Goal: Find specific page/section: Find specific page/section

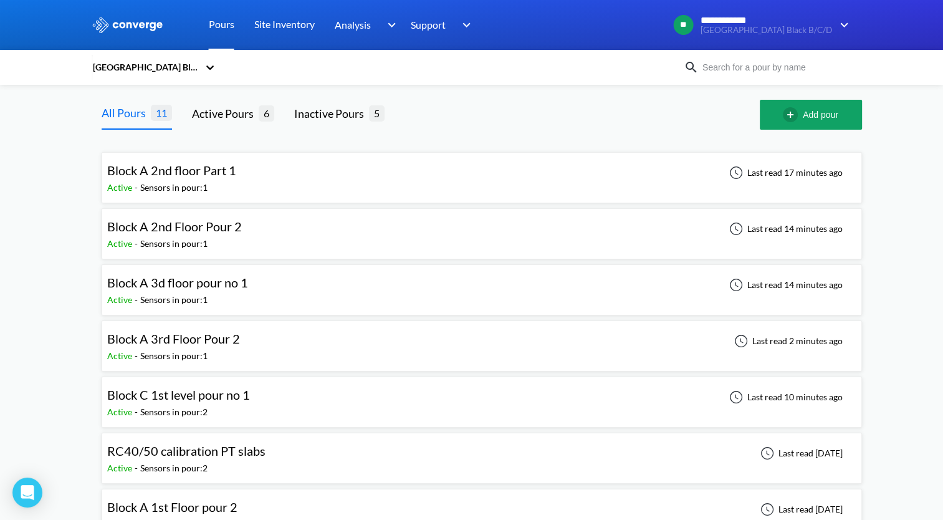
click at [222, 24] on link "Pours" at bounding box center [222, 25] width 26 height 50
click at [128, 115] on div "All Pours" at bounding box center [126, 112] width 49 height 17
click at [237, 117] on div "Active Pours" at bounding box center [225, 113] width 67 height 17
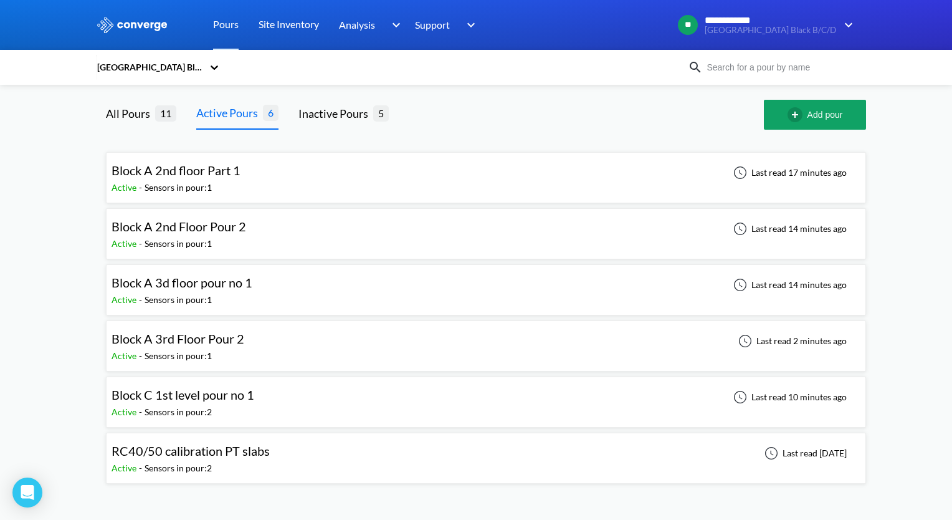
click at [178, 403] on div "Block C 1st level pour no 1" at bounding box center [183, 394] width 143 height 19
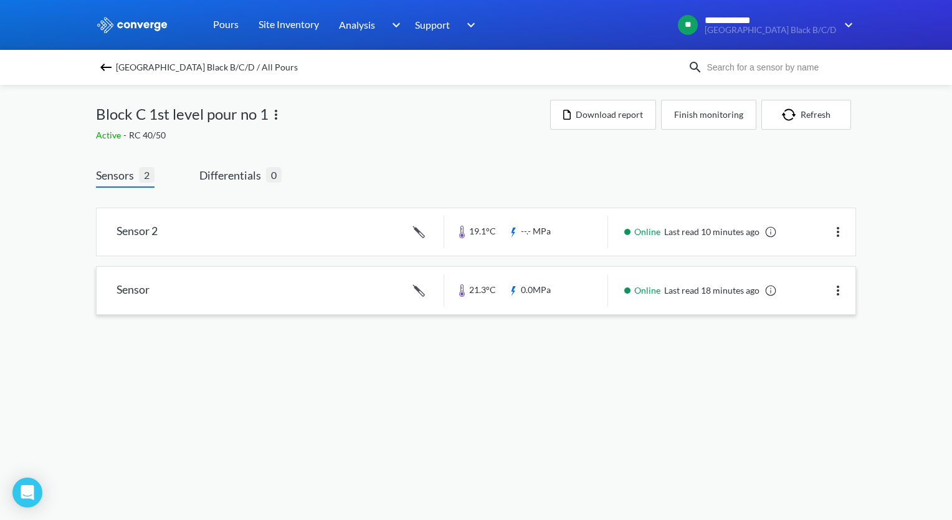
click at [124, 293] on link at bounding box center [476, 290] width 759 height 47
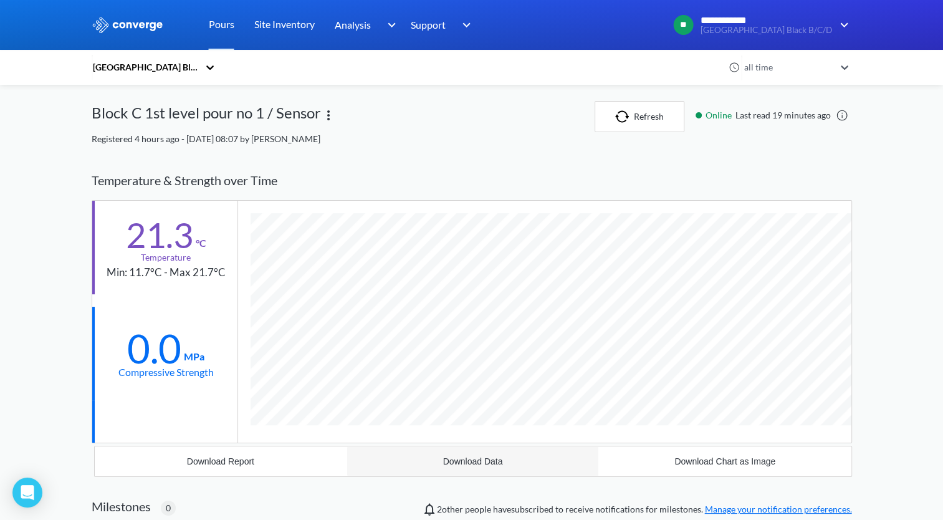
scroll to position [795, 760]
click at [41, 226] on div "**********" at bounding box center [471, 454] width 943 height 908
click at [216, 65] on icon at bounding box center [210, 67] width 12 height 12
click at [337, 80] on div "[GEOGRAPHIC_DATA] Black B/C/D" at bounding box center [409, 67] width 635 height 29
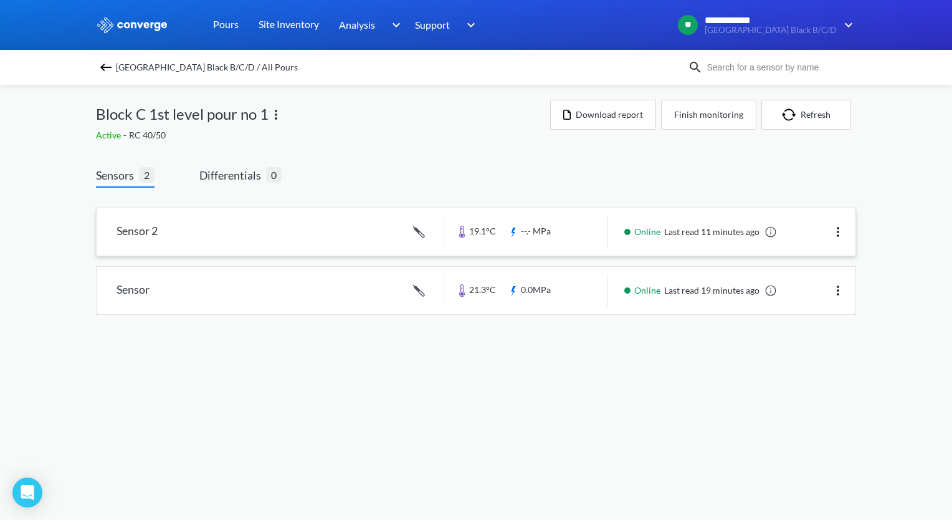
click at [143, 233] on link at bounding box center [476, 231] width 759 height 47
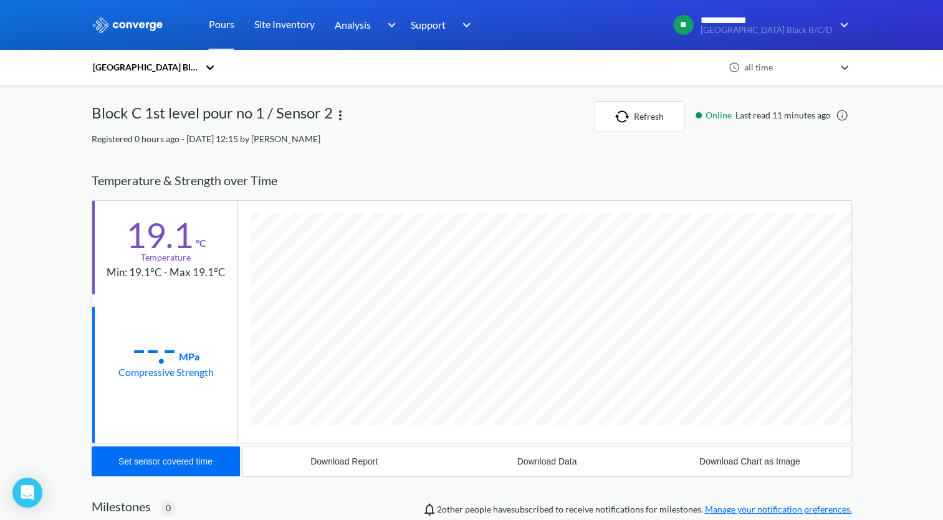
click at [60, 161] on div "**********" at bounding box center [471, 387] width 943 height 774
